Goal: Complete application form

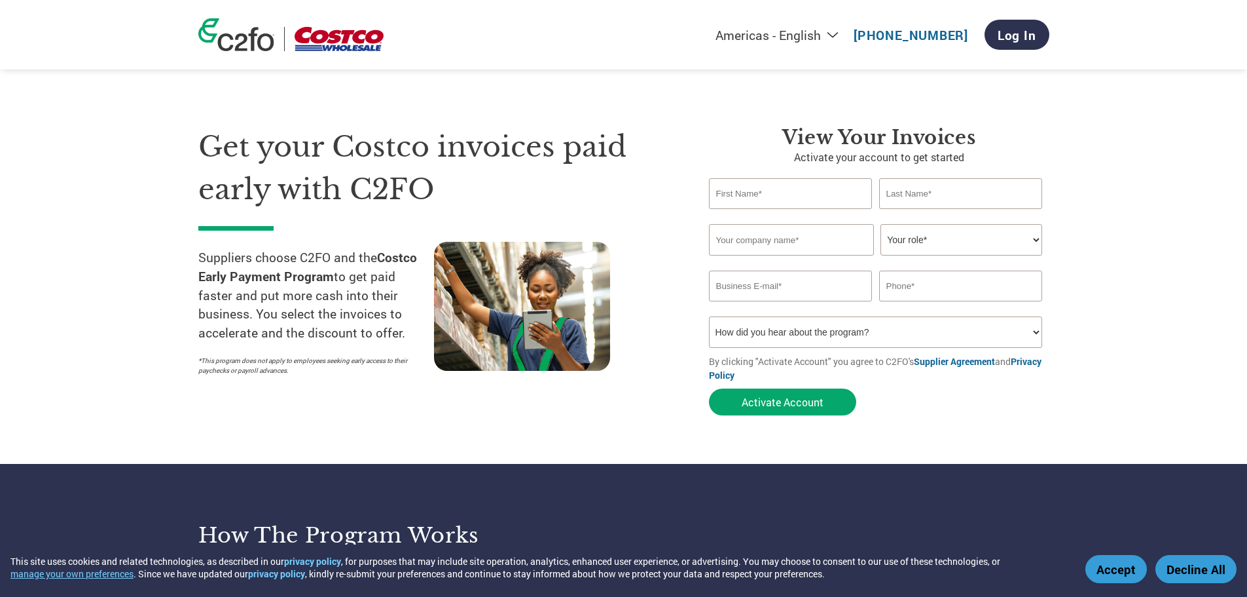
click at [789, 198] on input "text" at bounding box center [791, 193] width 164 height 31
type input "[EMAIL_ADDRESS][PERSON_NAME][DOMAIN_NAME]"
type input "[PHONE_NUMBER]"
type input "[PERSON_NAME]"
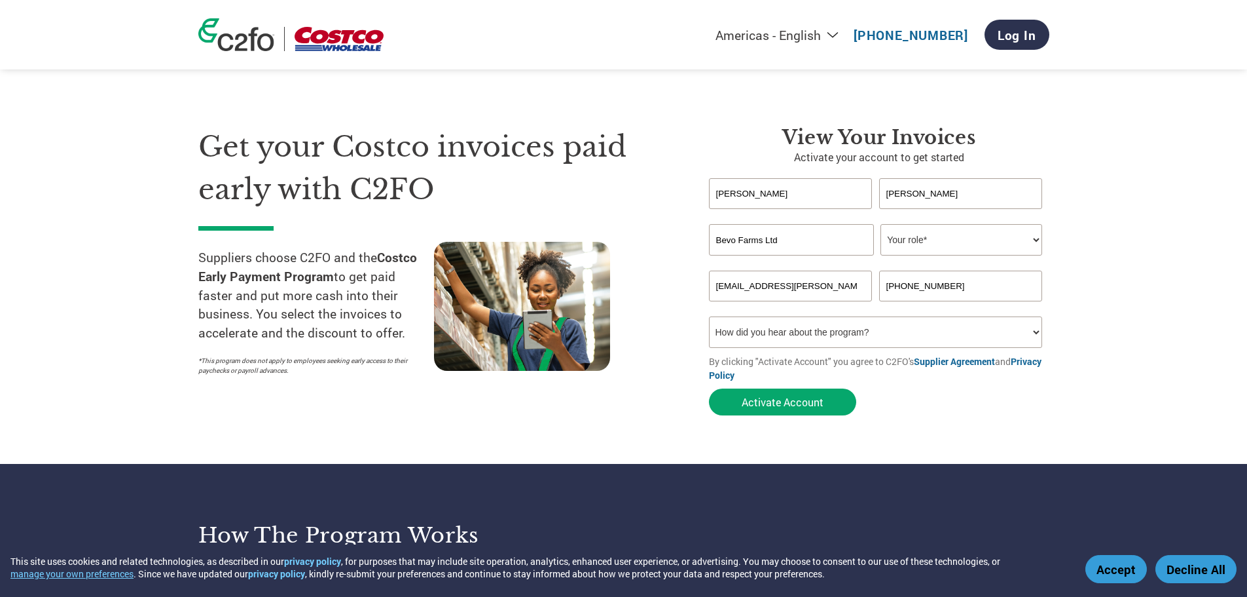
type input "Bevo Farms Ltd"
click at [989, 246] on select "Your role* CFO Controller Credit Manager Finance Director Treasurer CEO Preside…" at bounding box center [962, 239] width 162 height 31
select select "CONTROLLER"
click at [881, 224] on select "Your role* CFO Controller Credit Manager Finance Director Treasurer CEO Preside…" at bounding box center [962, 239] width 162 height 31
click at [787, 397] on button "Activate Account" at bounding box center [782, 401] width 147 height 27
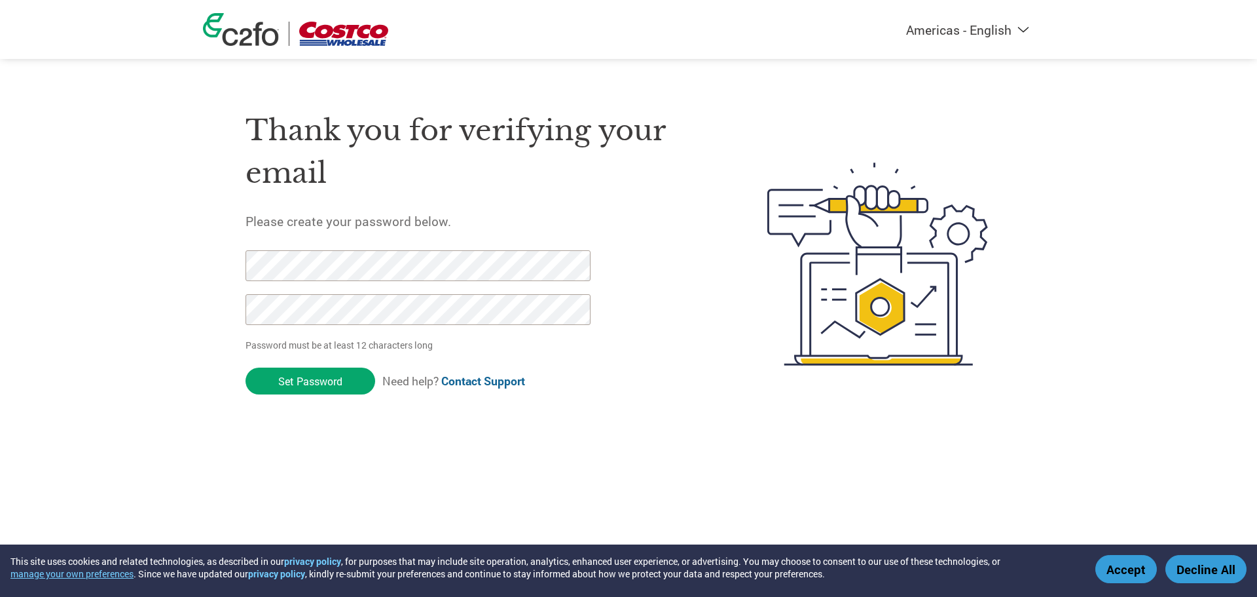
click at [1186, 576] on button "Decline All" at bounding box center [1206, 569] width 81 height 28
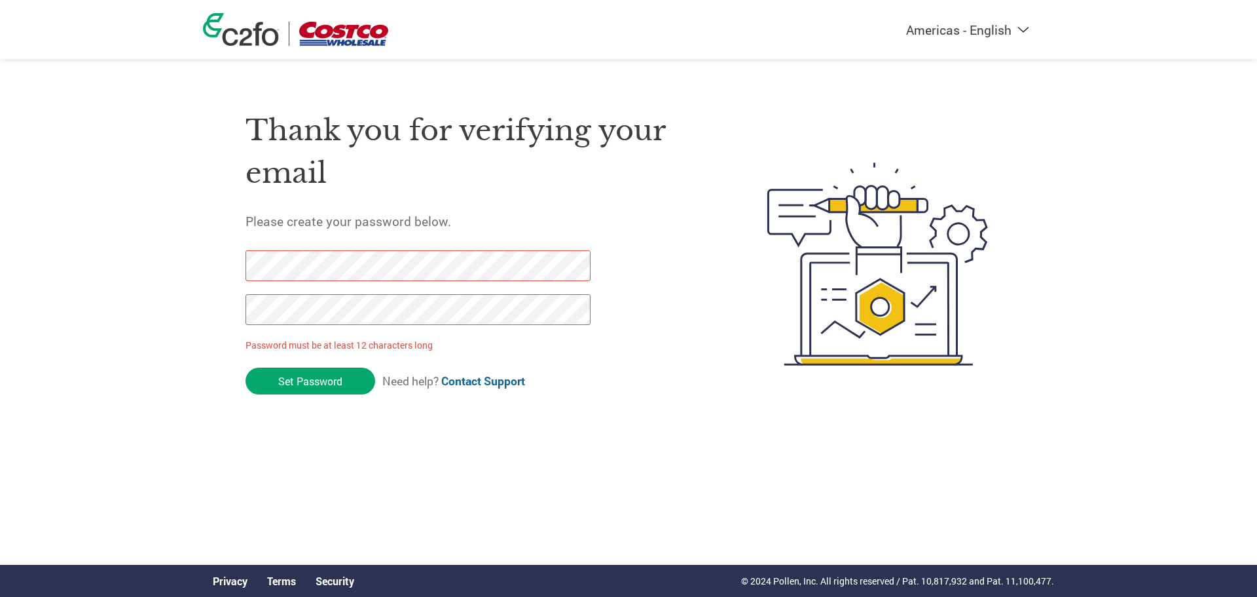
click at [174, 272] on div "Americas - English Américas - Español Américas - Português Amériques - Français…" at bounding box center [628, 212] width 1257 height 424
click at [287, 388] on input "Set Password" at bounding box center [311, 380] width 130 height 27
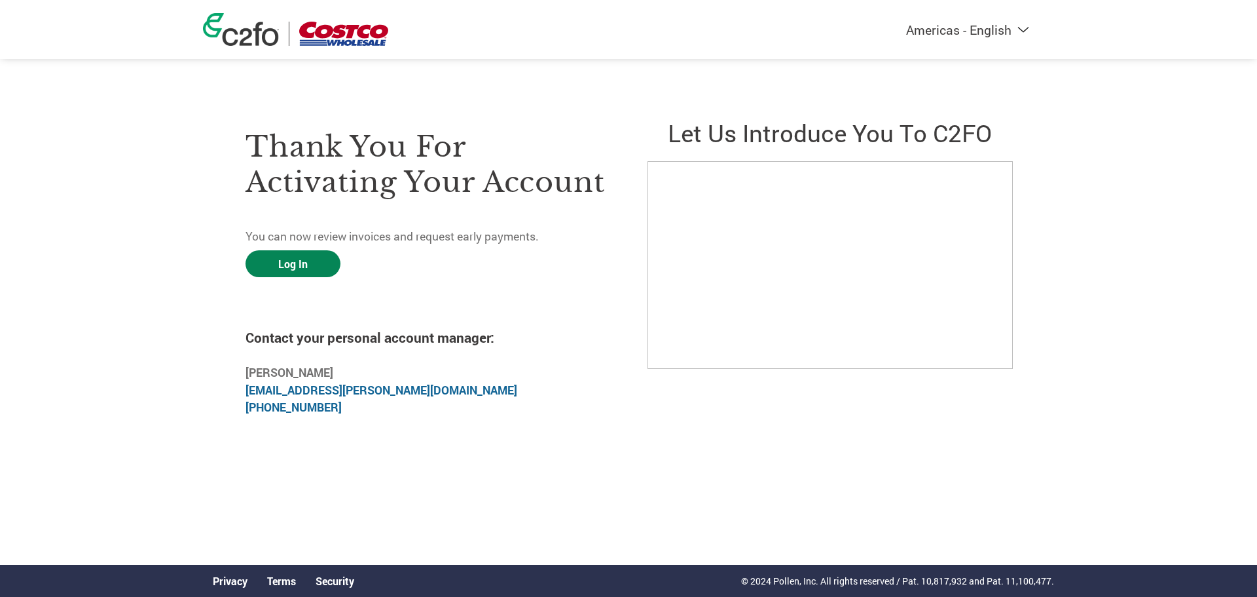
click at [270, 253] on link "Log In" at bounding box center [293, 263] width 95 height 27
